Goal: Information Seeking & Learning: Learn about a topic

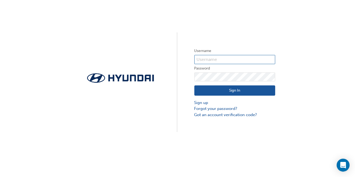
click at [214, 60] on input "text" at bounding box center [234, 59] width 81 height 9
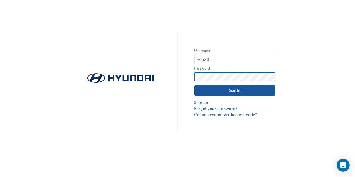
click button "Sign In" at bounding box center [234, 90] width 81 height 10
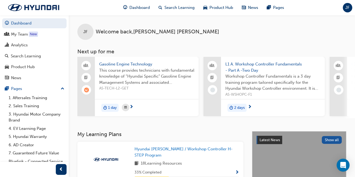
click at [31, 32] on div "New" at bounding box center [33, 34] width 9 height 5
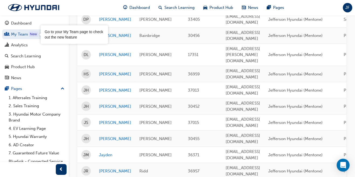
scroll to position [10, 0]
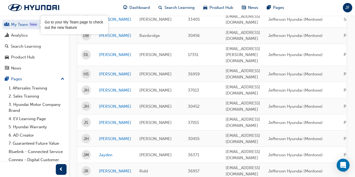
click at [44, 87] on link "1. Aftersales Training" at bounding box center [36, 88] width 60 height 8
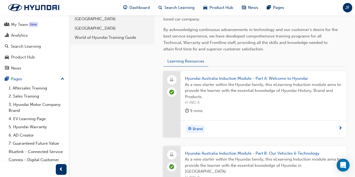
scroll to position [157, 0]
click at [23, 36] on div "Analytics" at bounding box center [19, 35] width 17 height 6
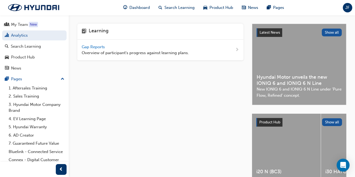
click at [140, 5] on span "Dashboard" at bounding box center [140, 8] width 20 height 6
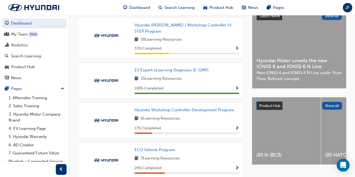
scroll to position [1, 0]
click at [27, 26] on link "Dashboard" at bounding box center [34, 23] width 64 height 10
click at [34, 32] on div "New" at bounding box center [33, 33] width 9 height 5
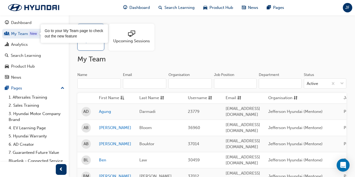
click at [134, 35] on span "sessionType_ONLINE_URL-icon" at bounding box center [131, 34] width 7 height 8
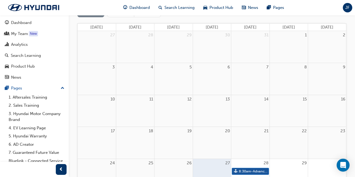
scroll to position [66, 0]
click at [250, 171] on link "8:30am - Advanced Driver Assist Systems" at bounding box center [250, 170] width 37 height 7
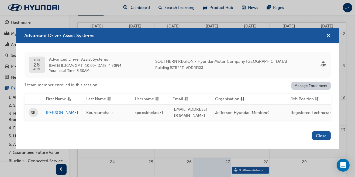
click at [319, 140] on button "Close" at bounding box center [321, 135] width 19 height 9
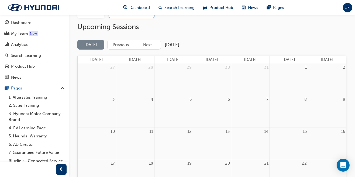
scroll to position [32, 0]
click at [147, 44] on button "Next" at bounding box center [147, 46] width 27 height 10
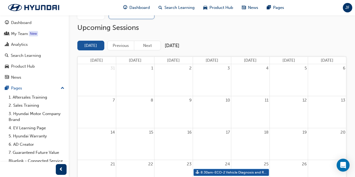
scroll to position [37, 0]
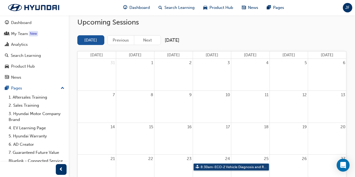
click at [205, 165] on link "8:30am - ECO-2 Vehicle Diagnosis and Repair" at bounding box center [231, 167] width 75 height 7
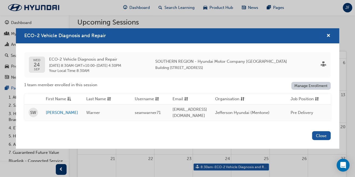
click at [319, 140] on button "Close" at bounding box center [321, 135] width 19 height 9
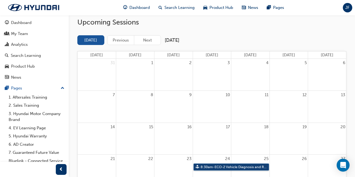
click at [255, 167] on link "8:30am - ECO-2 Vehicle Diagnosis and Repair" at bounding box center [231, 167] width 75 height 7
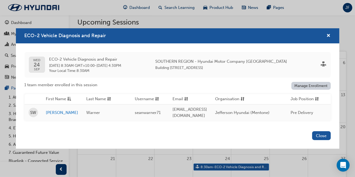
click at [320, 140] on button "Close" at bounding box center [321, 135] width 19 height 9
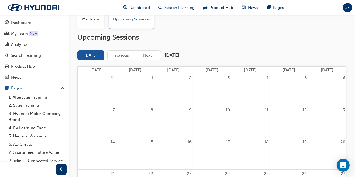
scroll to position [0, 0]
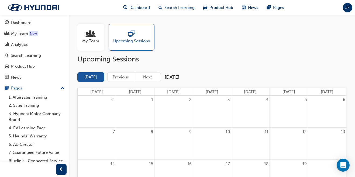
click at [147, 75] on button "Next" at bounding box center [147, 77] width 27 height 10
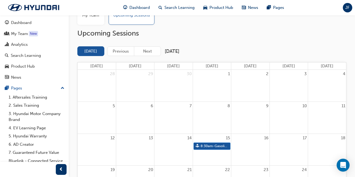
scroll to position [26, 0]
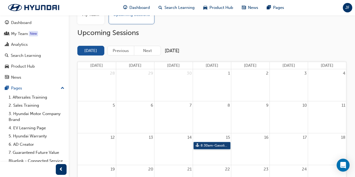
click at [213, 145] on link "8:30am - Gasoline Engine Diagnosis" at bounding box center [212, 145] width 37 height 7
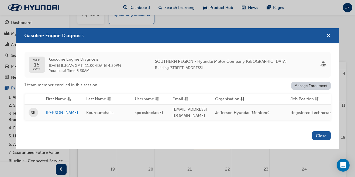
click at [318, 140] on button "Close" at bounding box center [321, 135] width 19 height 9
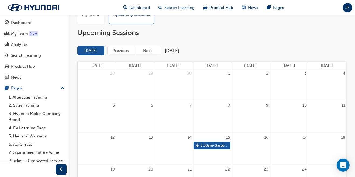
click at [147, 51] on button "Next" at bounding box center [147, 51] width 27 height 10
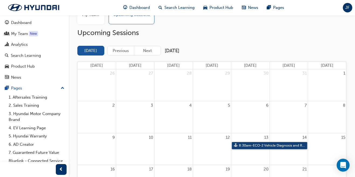
click at [244, 144] on link "8:30am - ECO-2 Vehicle Diagnosis and Repair" at bounding box center [269, 145] width 75 height 7
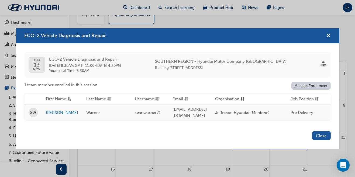
click at [319, 140] on button "Close" at bounding box center [321, 135] width 19 height 9
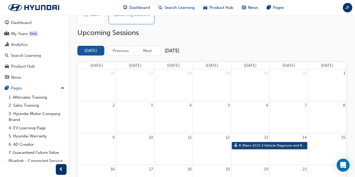
click at [292, 146] on link "8:30am - ECO-2 Vehicle Diagnosis and Repair" at bounding box center [269, 145] width 75 height 7
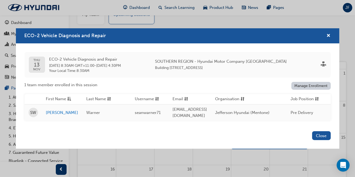
click at [324, 140] on button "Close" at bounding box center [321, 135] width 19 height 9
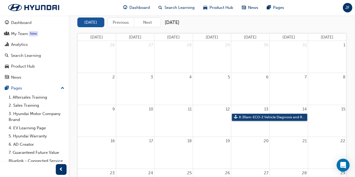
scroll to position [0, 0]
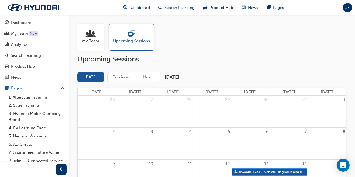
click at [149, 75] on button "Next" at bounding box center [147, 77] width 27 height 10
click at [147, 75] on button "Next" at bounding box center [147, 77] width 27 height 10
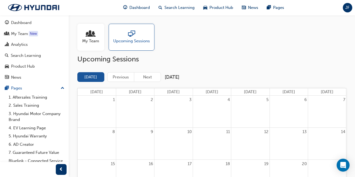
click at [92, 76] on button "Today" at bounding box center [90, 77] width 27 height 10
click at [89, 36] on span "people-icon" at bounding box center [90, 34] width 7 height 8
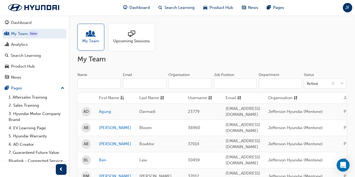
click at [348, 6] on span "JF" at bounding box center [348, 8] width 4 height 6
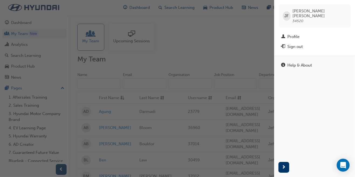
click at [298, 44] on div "Sign out" at bounding box center [294, 47] width 15 height 6
